Goal: Task Accomplishment & Management: Use online tool/utility

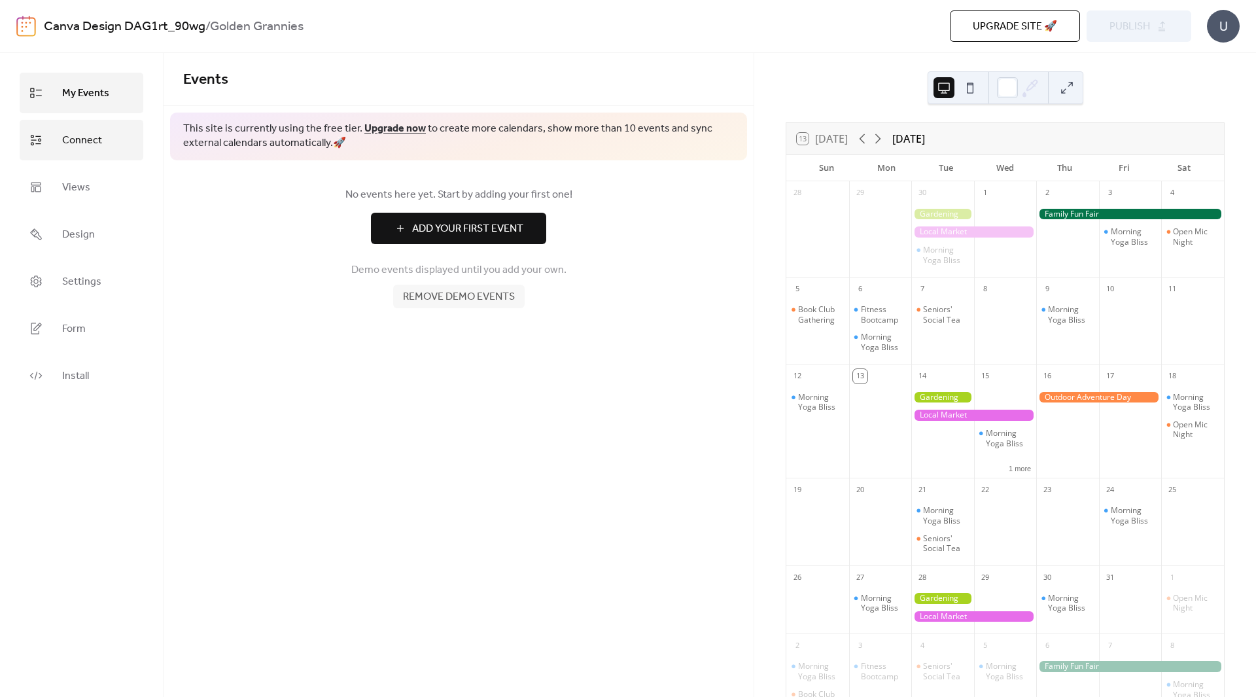
click at [80, 145] on span "Connect" at bounding box center [82, 140] width 40 height 21
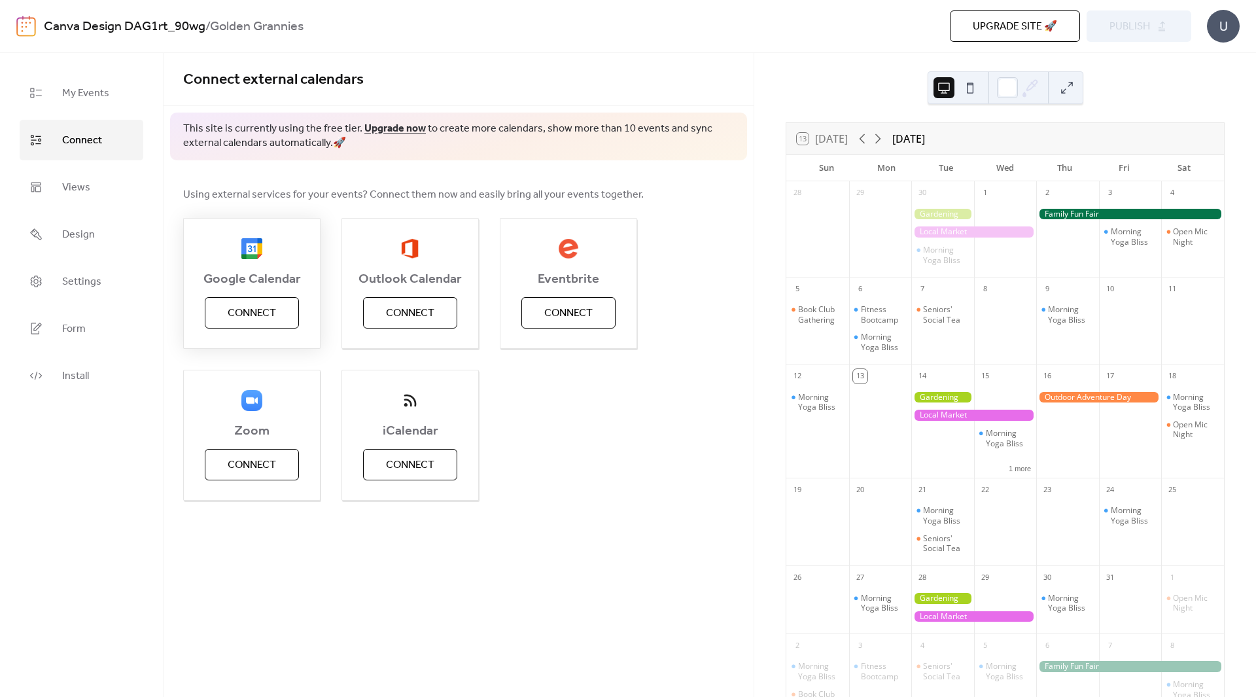
click at [235, 306] on span "Connect" at bounding box center [252, 314] width 48 height 16
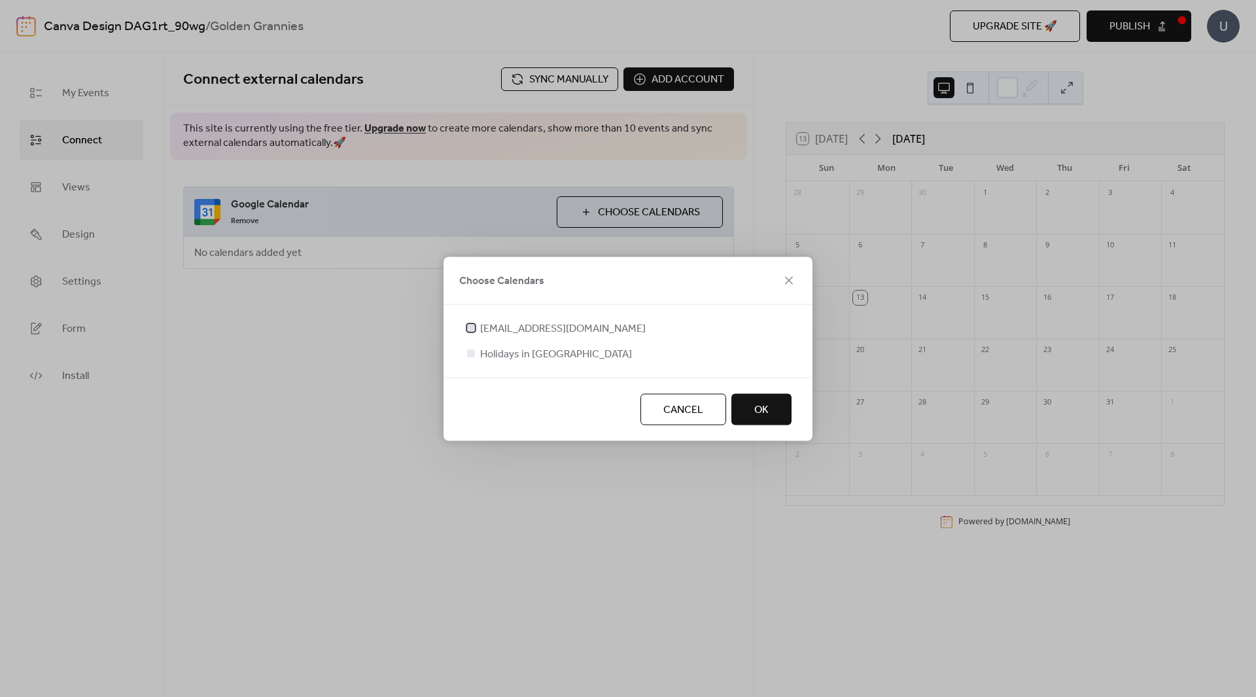
click at [473, 329] on div at bounding box center [471, 327] width 8 height 8
click at [768, 405] on span "OK" at bounding box center [762, 410] width 14 height 16
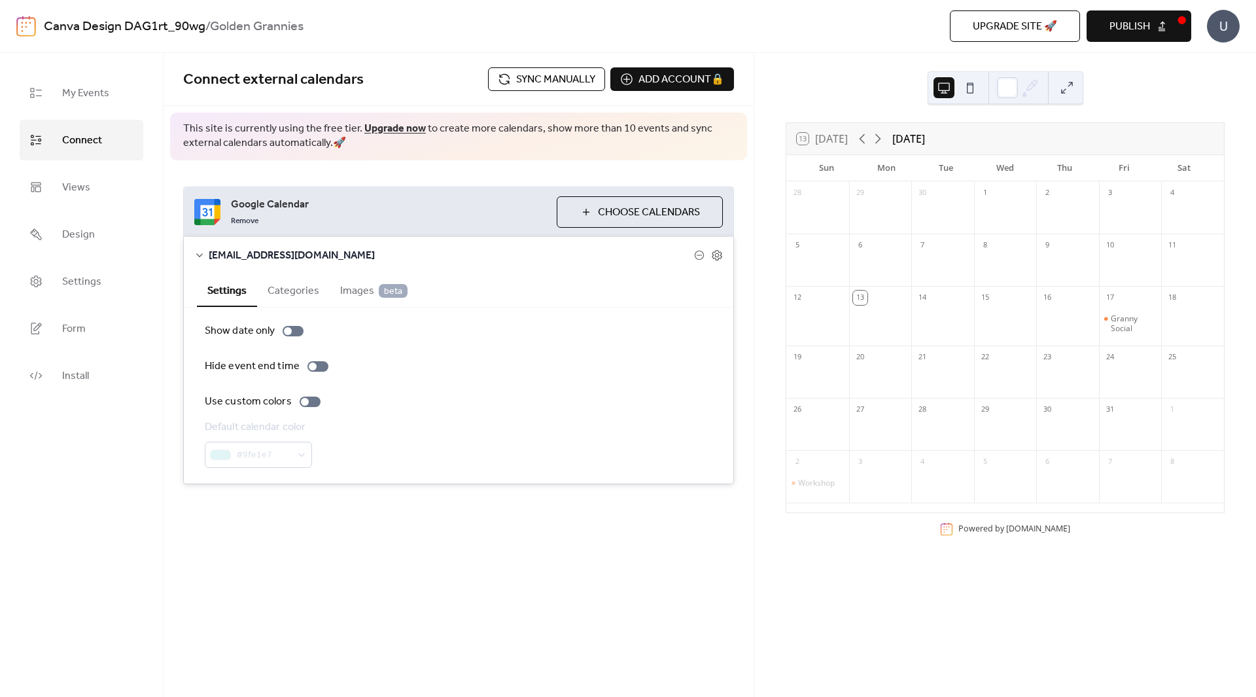
click at [668, 211] on span "Choose Calendars" at bounding box center [649, 213] width 102 height 16
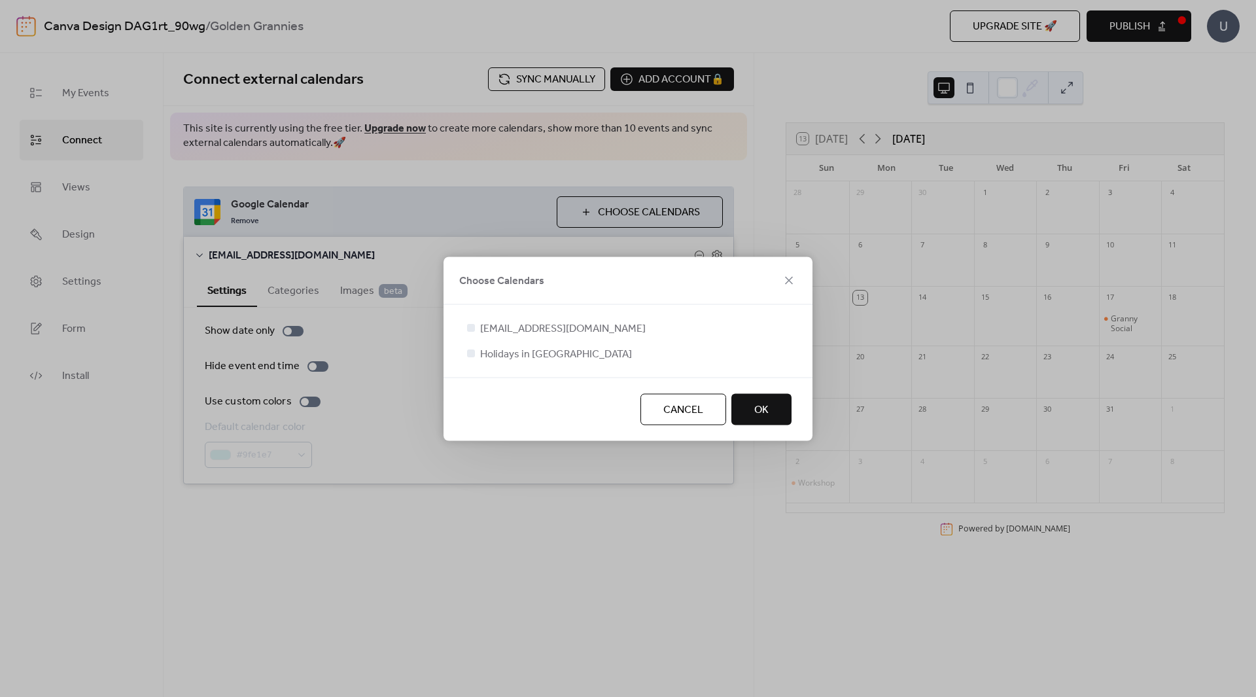
click at [783, 411] on button "OK" at bounding box center [762, 408] width 60 height 31
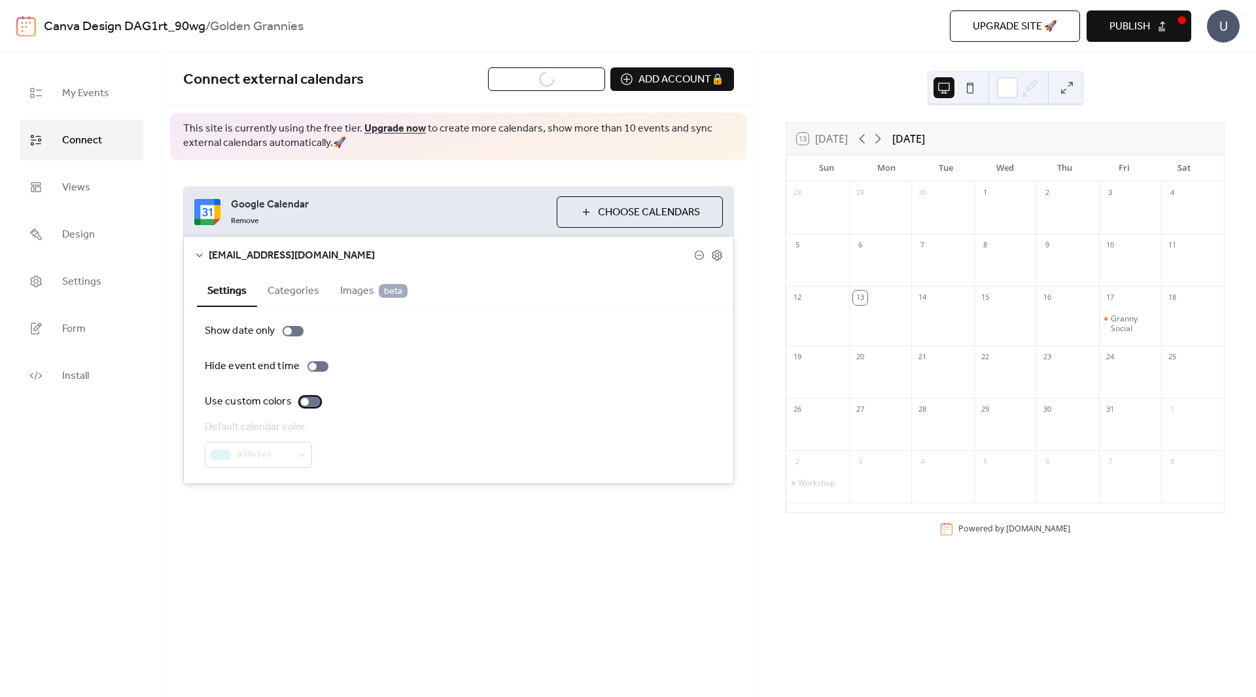
click at [312, 401] on div at bounding box center [310, 402] width 21 height 10
click at [302, 456] on div "#9fe1e7" at bounding box center [258, 455] width 107 height 26
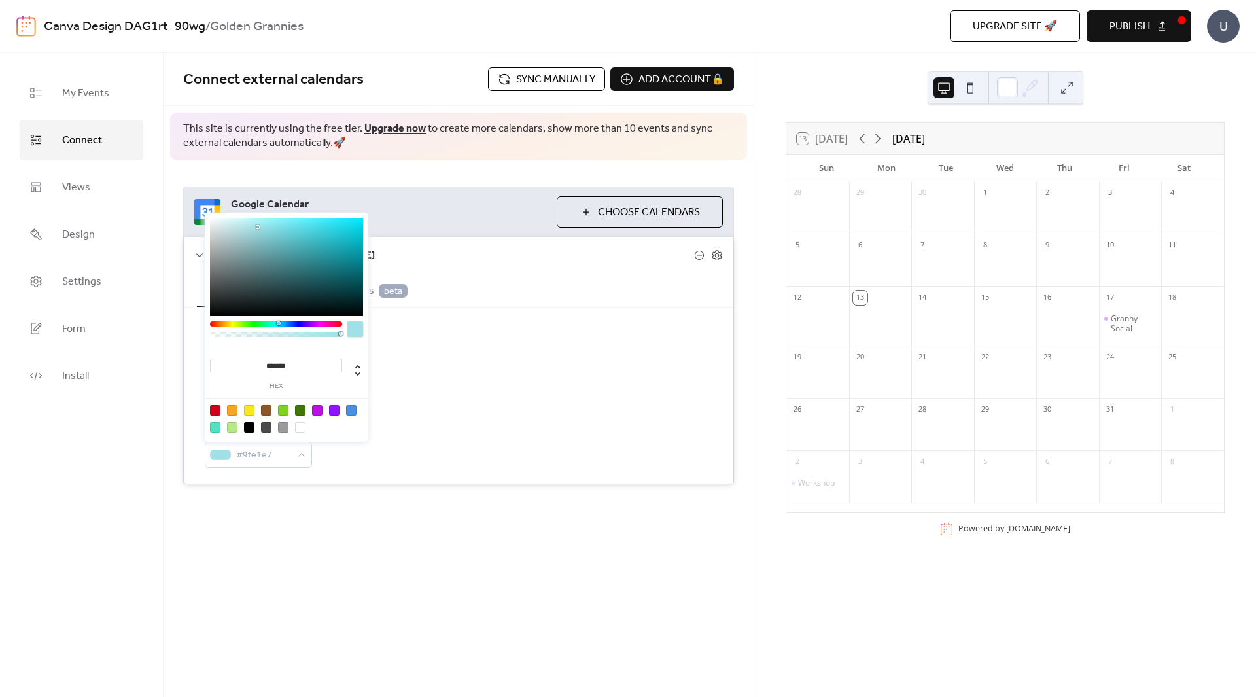
drag, startPoint x: 326, startPoint y: 410, endPoint x: 338, endPoint y: 418, distance: 14.7
click at [338, 418] on div at bounding box center [287, 418] width 166 height 41
click at [335, 415] on div at bounding box center [334, 410] width 10 height 10
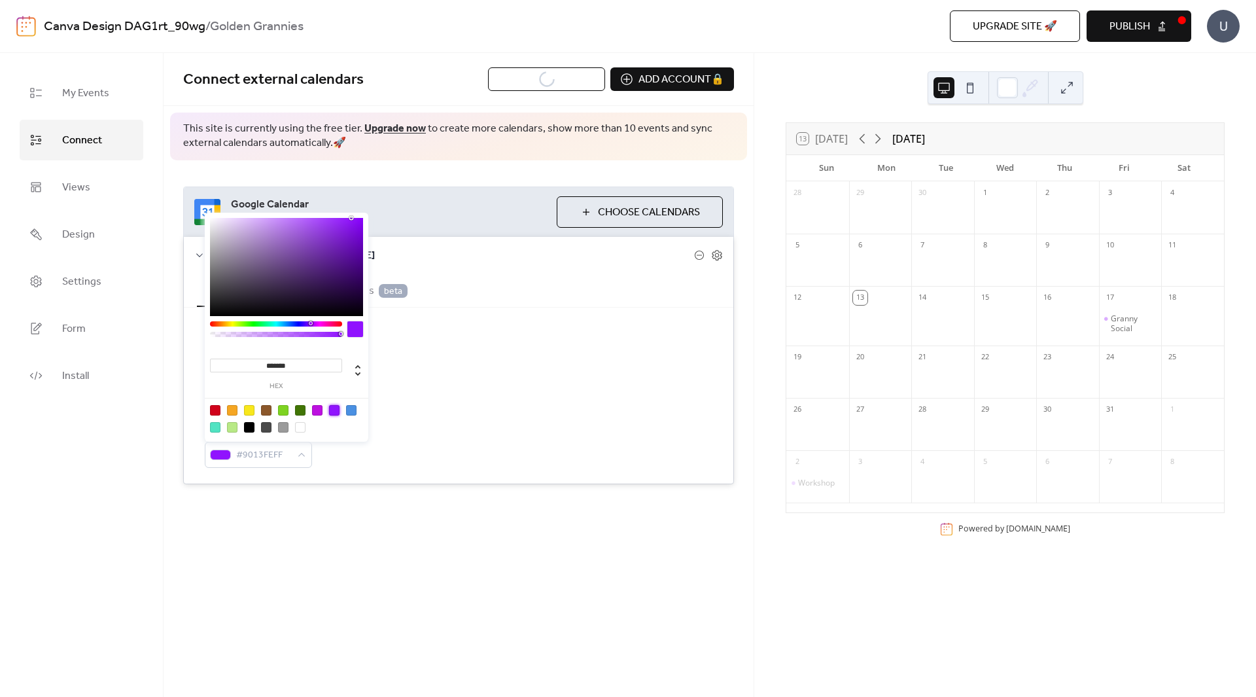
type input "*******"
click at [342, 237] on div at bounding box center [286, 267] width 153 height 98
click at [499, 308] on div "Show date only Hide event end time Use custom colors Default calendar color #7B…" at bounding box center [459, 396] width 550 height 176
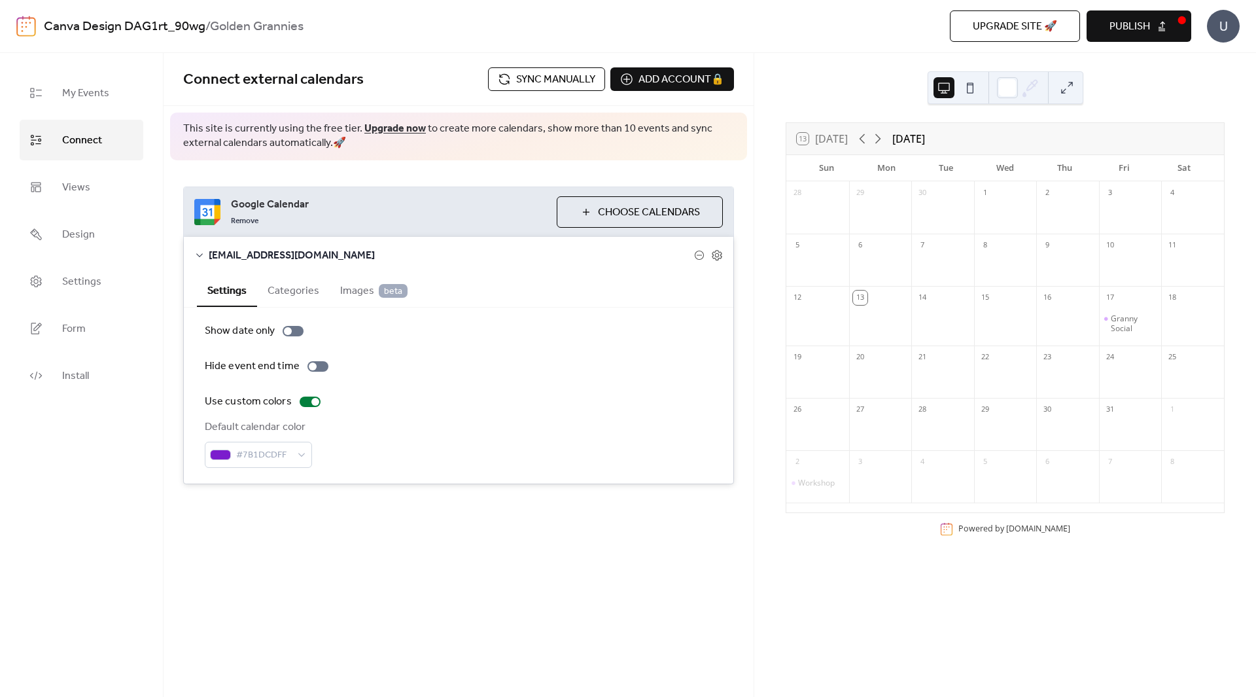
click at [291, 286] on button "Categories" at bounding box center [293, 290] width 73 height 32
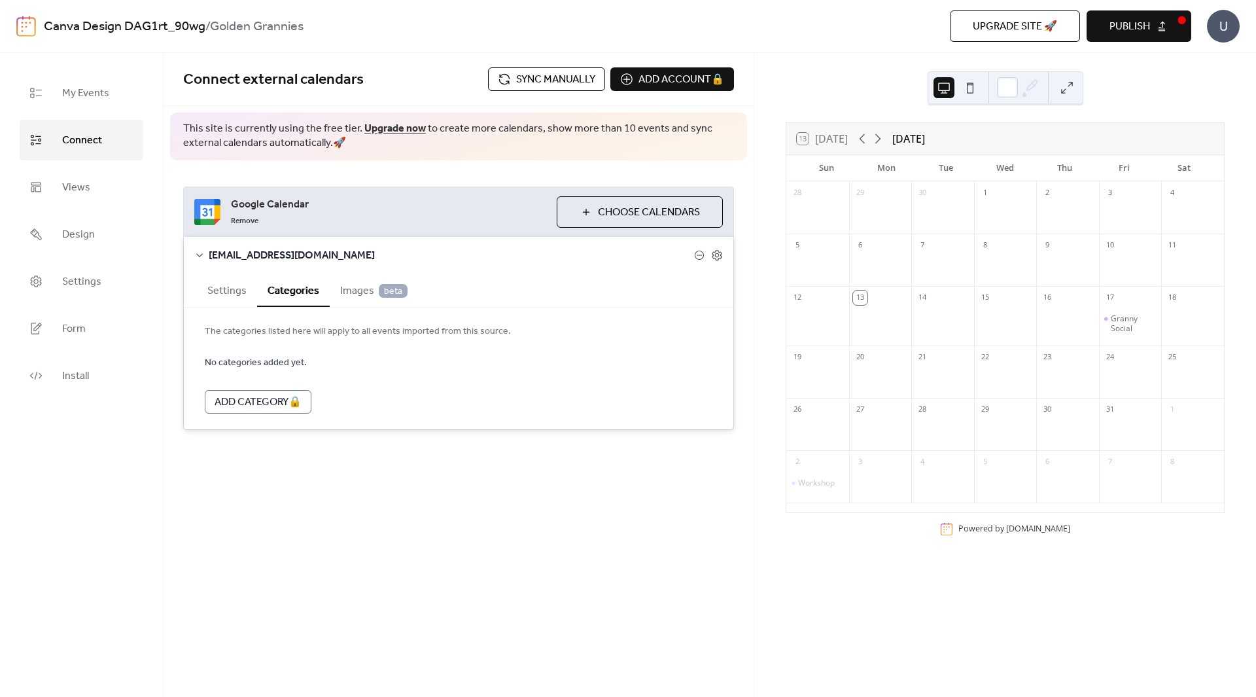
click at [226, 291] on button "Settings" at bounding box center [227, 290] width 60 height 32
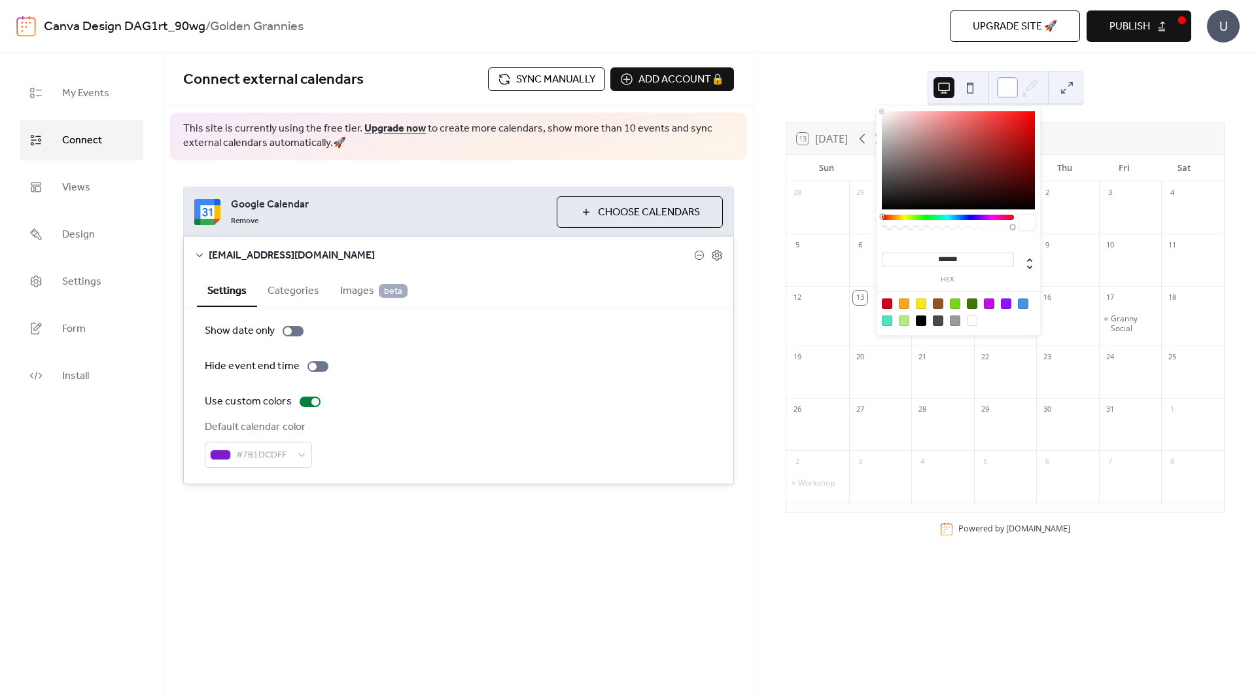
click at [1015, 84] on div at bounding box center [1007, 87] width 21 height 21
click at [1205, 88] on div "13 [DATE] [DATE] Sun Mon Tue Wed Thu Fri Sat 28 29 30 1 2 3 4 5 6 7 8 9 10 11 1…" at bounding box center [1006, 375] width 502 height 644
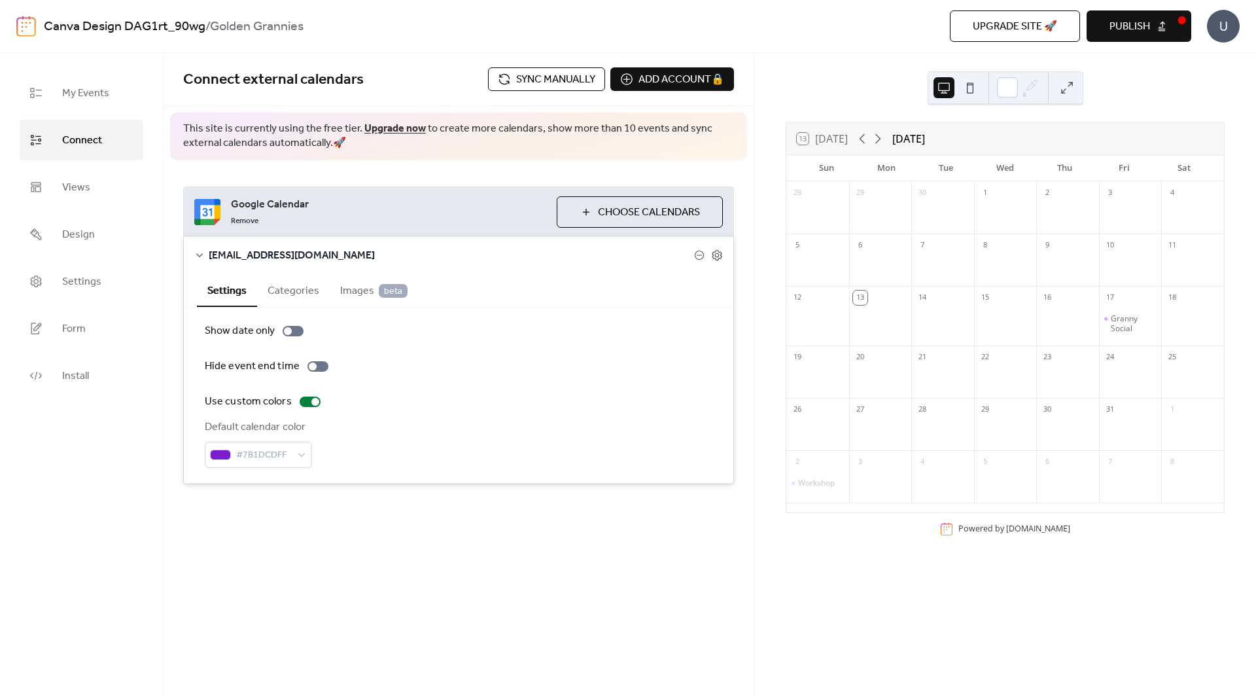
click at [1131, 20] on span "Publish" at bounding box center [1130, 27] width 41 height 16
click at [93, 92] on span "My Events" at bounding box center [85, 93] width 47 height 21
